Goal: Information Seeking & Learning: Learn about a topic

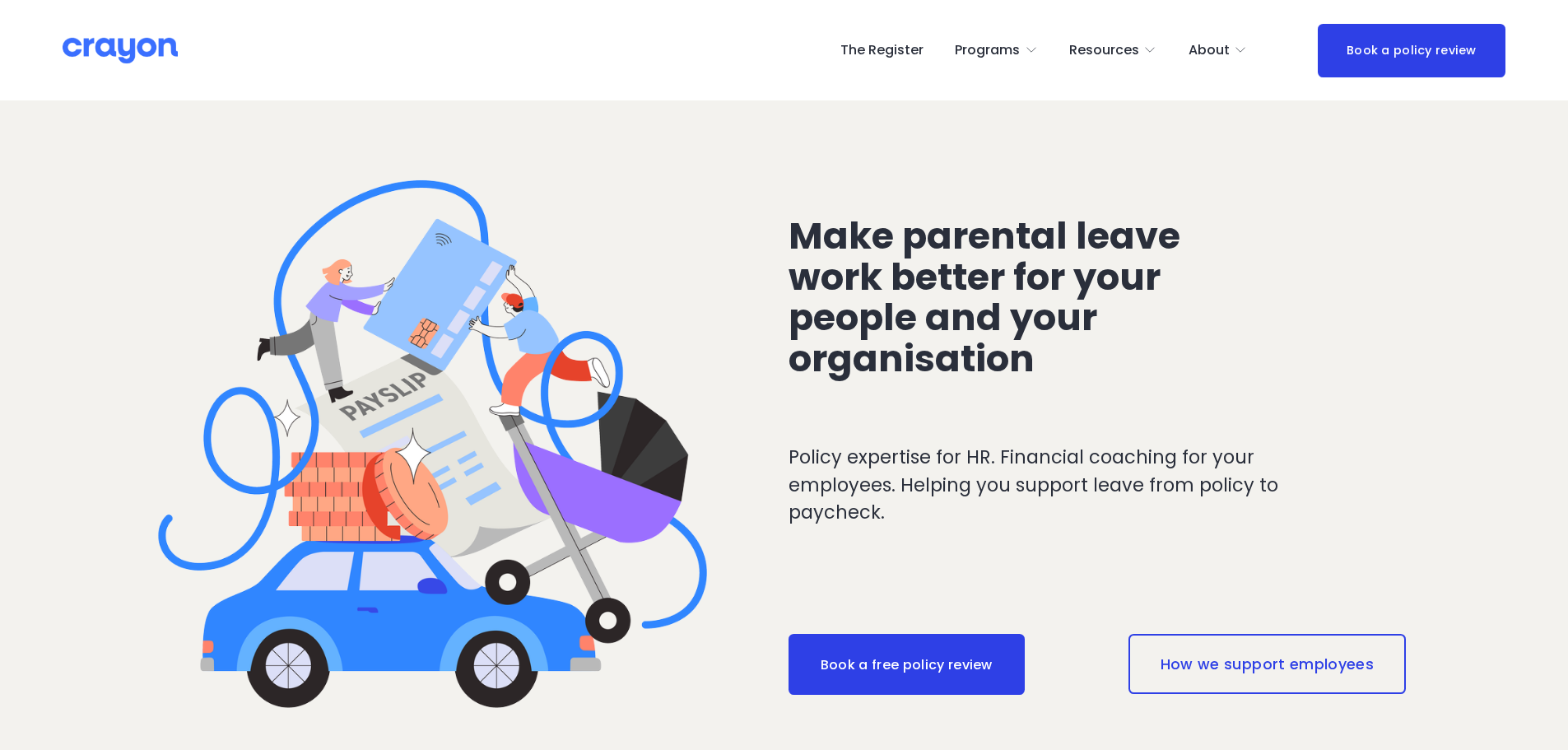
click at [0, 0] on span "Parent Hub" at bounding box center [0, 0] width 0 height 0
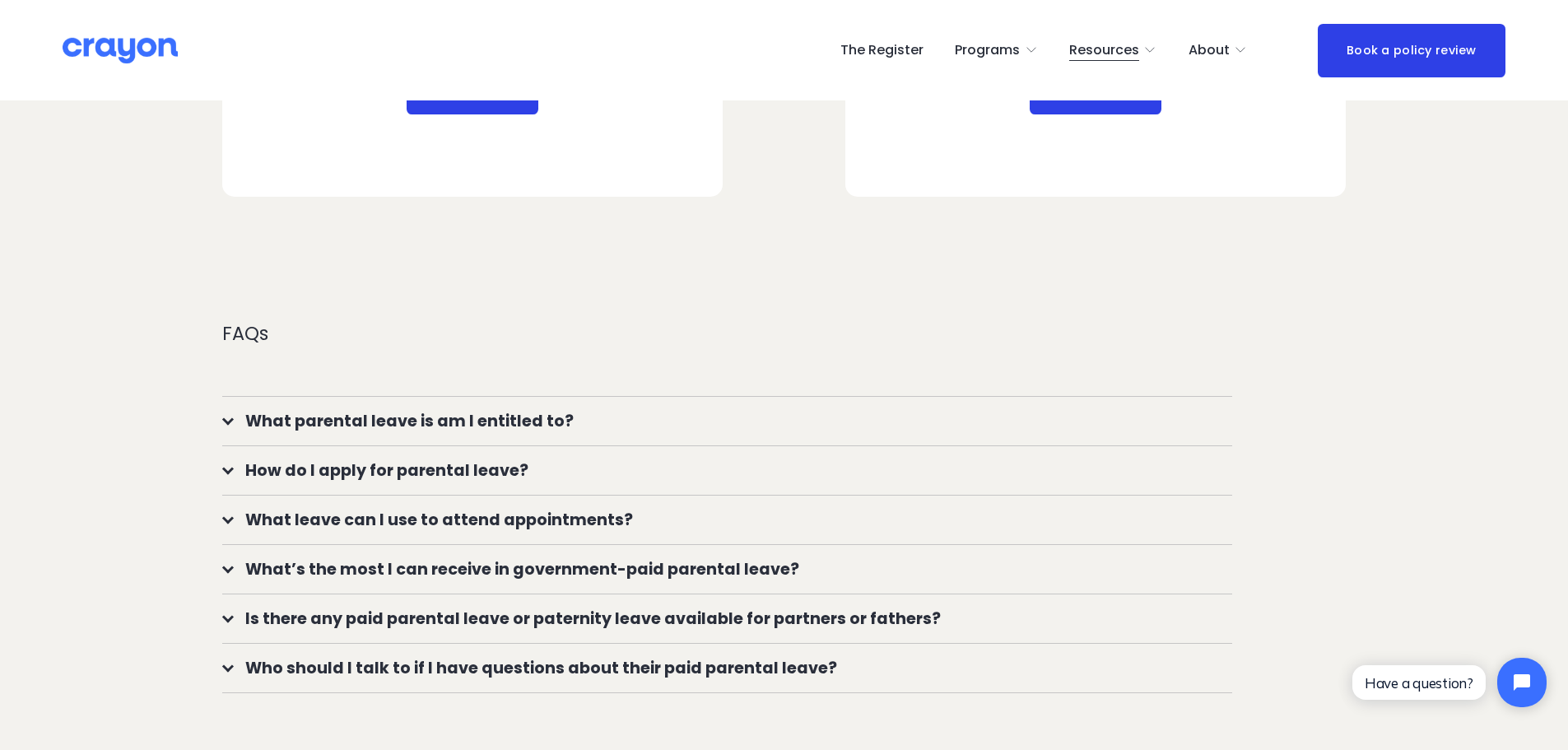
scroll to position [1317, 0]
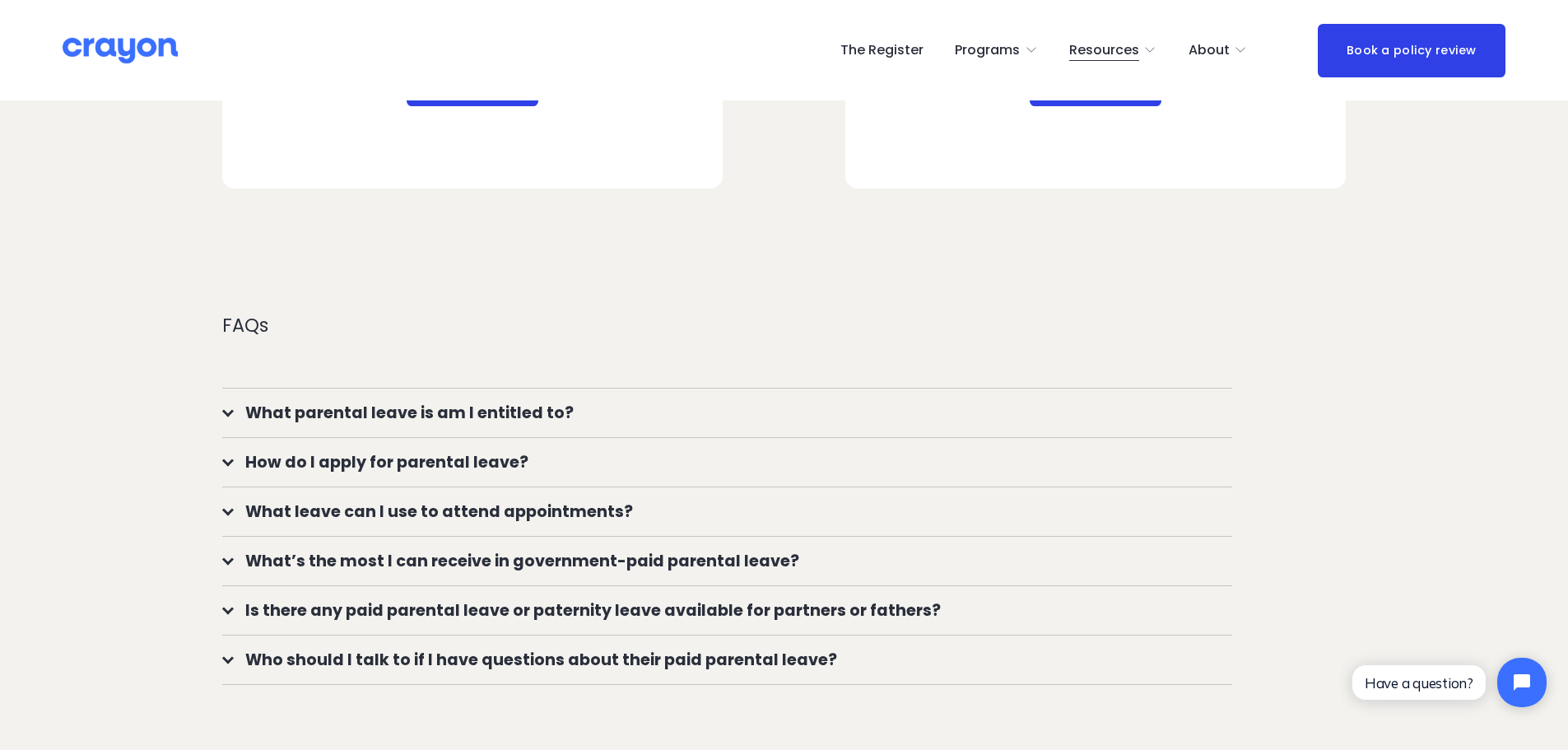
click at [484, 405] on span "What parental leave is am I entitled to?" at bounding box center [733, 412] width 998 height 24
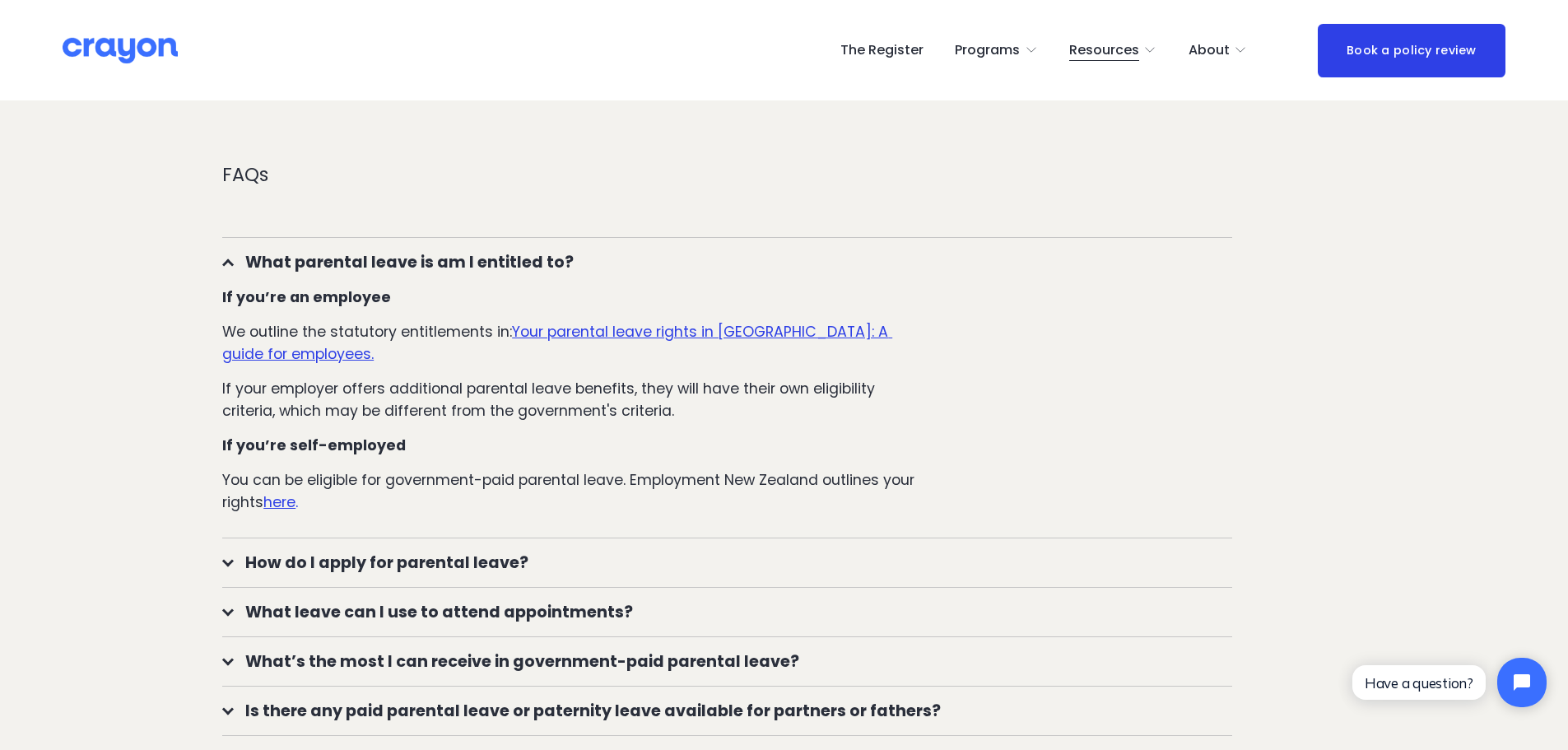
scroll to position [1482, 0]
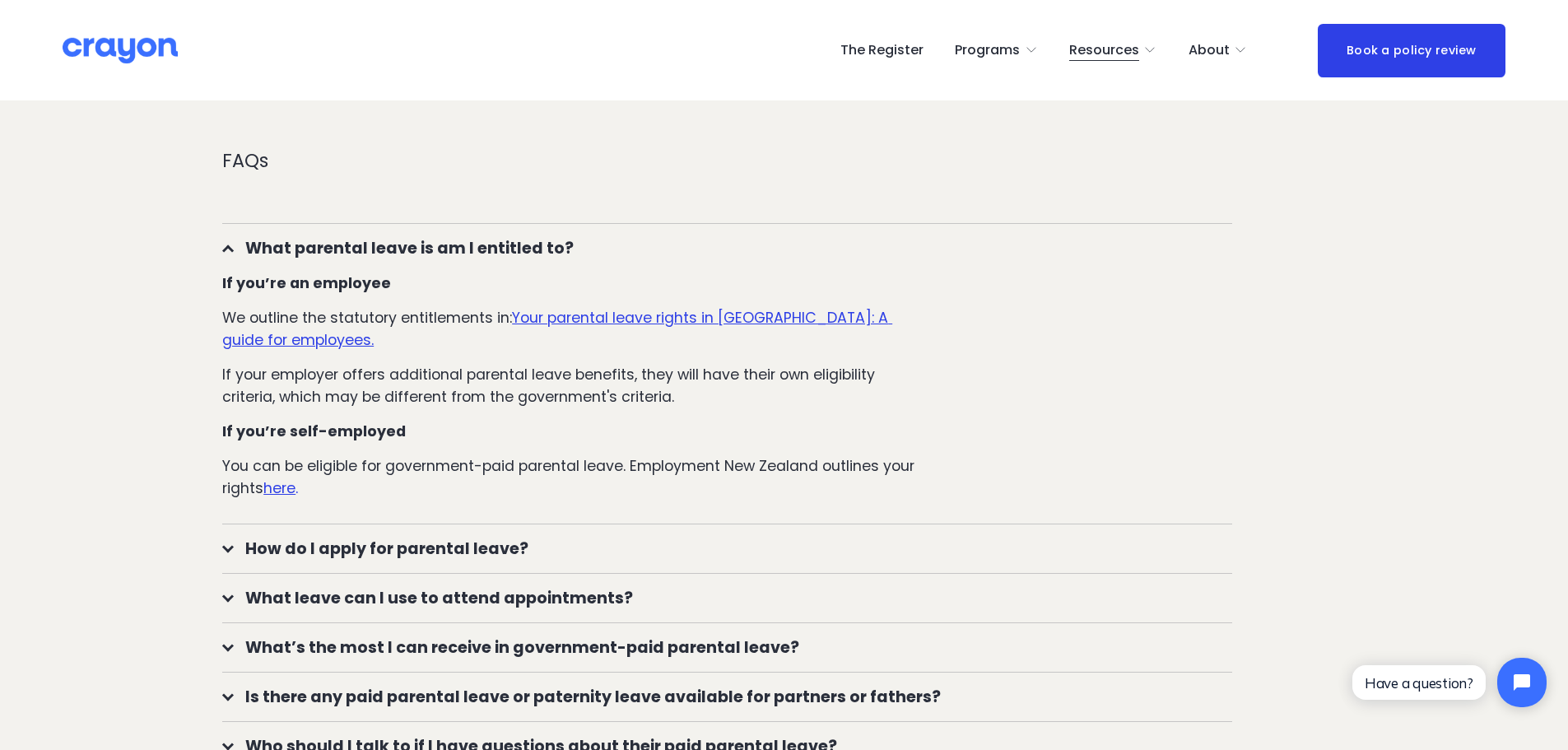
click at [627, 320] on u "Your parental leave rights in [GEOGRAPHIC_DATA]: A guide for employees." at bounding box center [556, 328] width 670 height 41
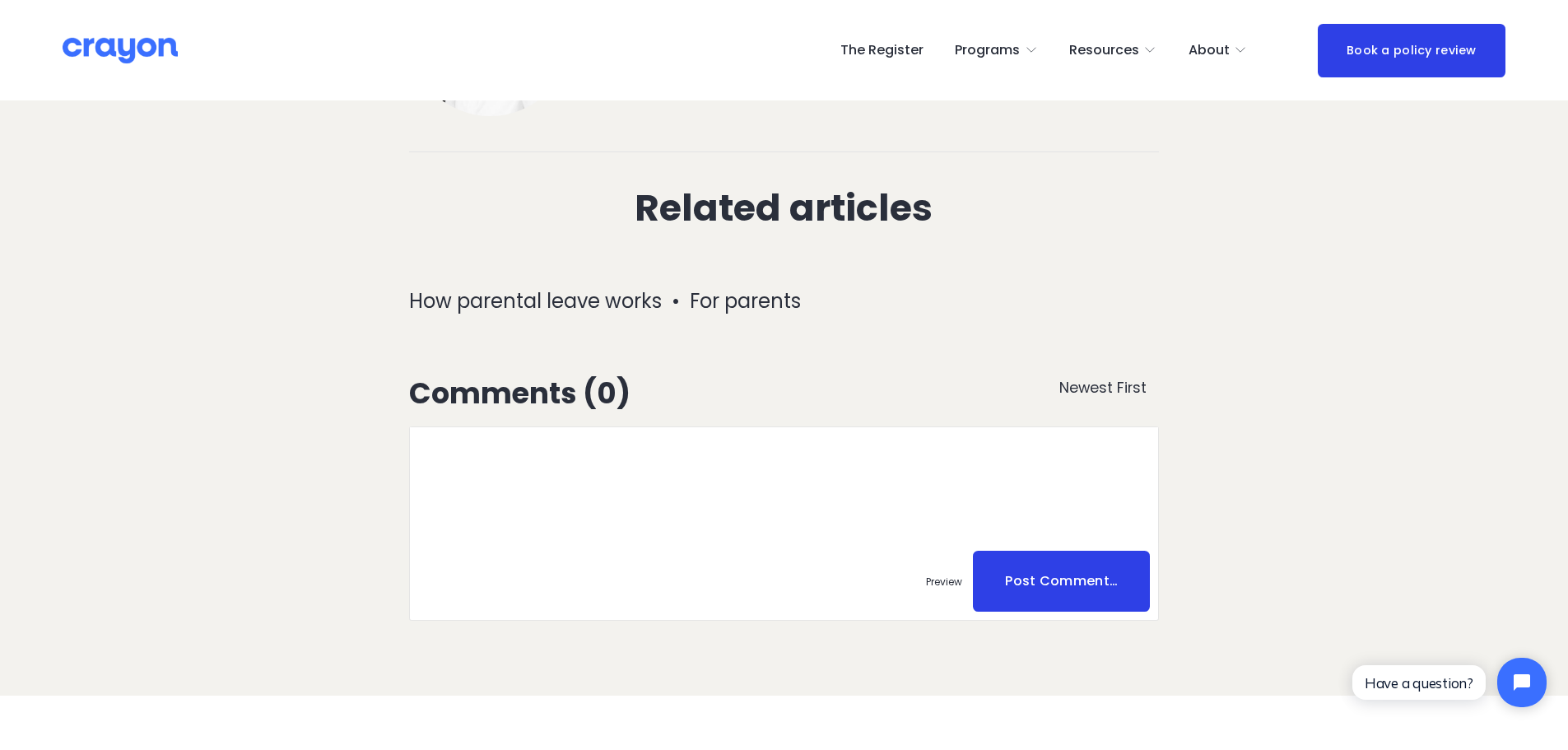
scroll to position [5104, 0]
